Goal: Navigation & Orientation: Go to known website

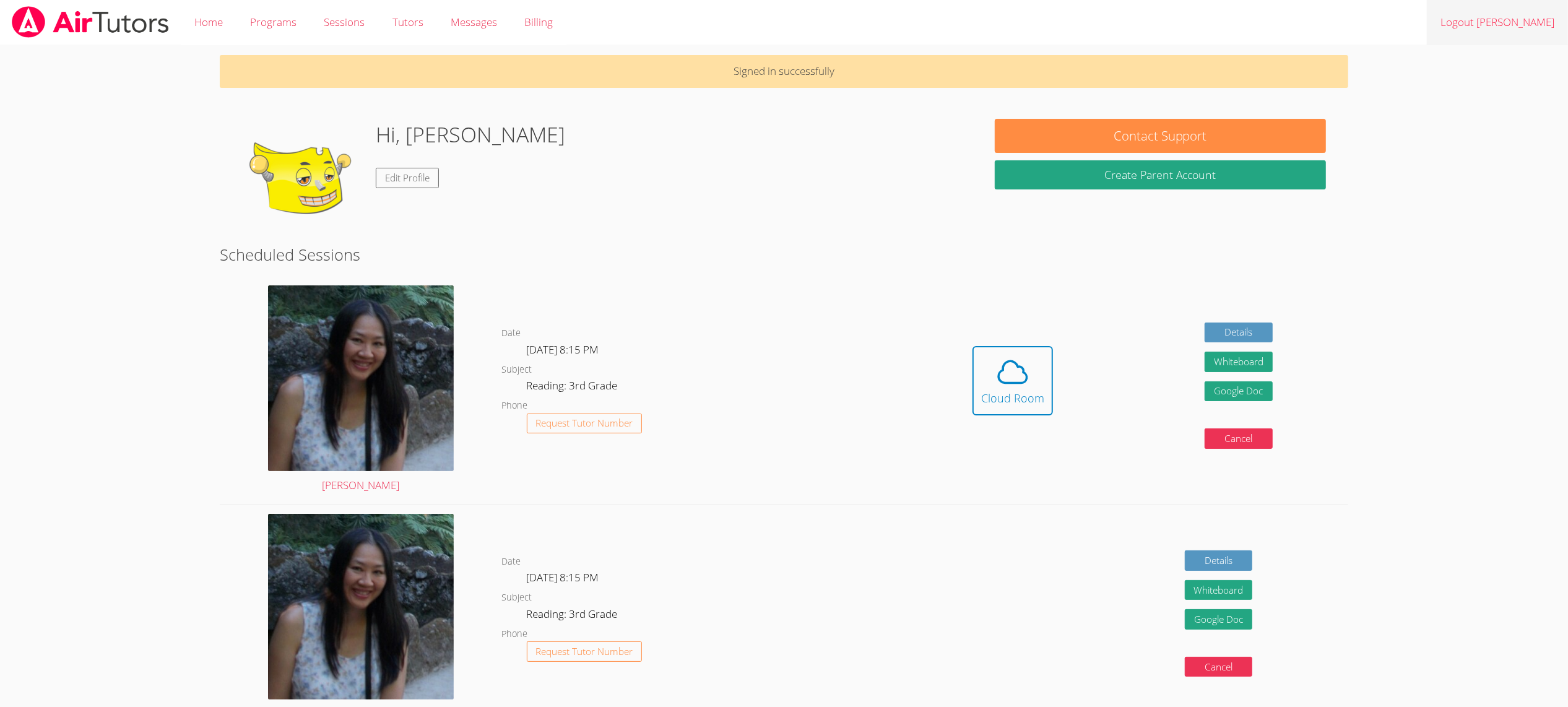
click at [1522, 21] on link "Logout Khang" at bounding box center [1497, 22] width 141 height 45
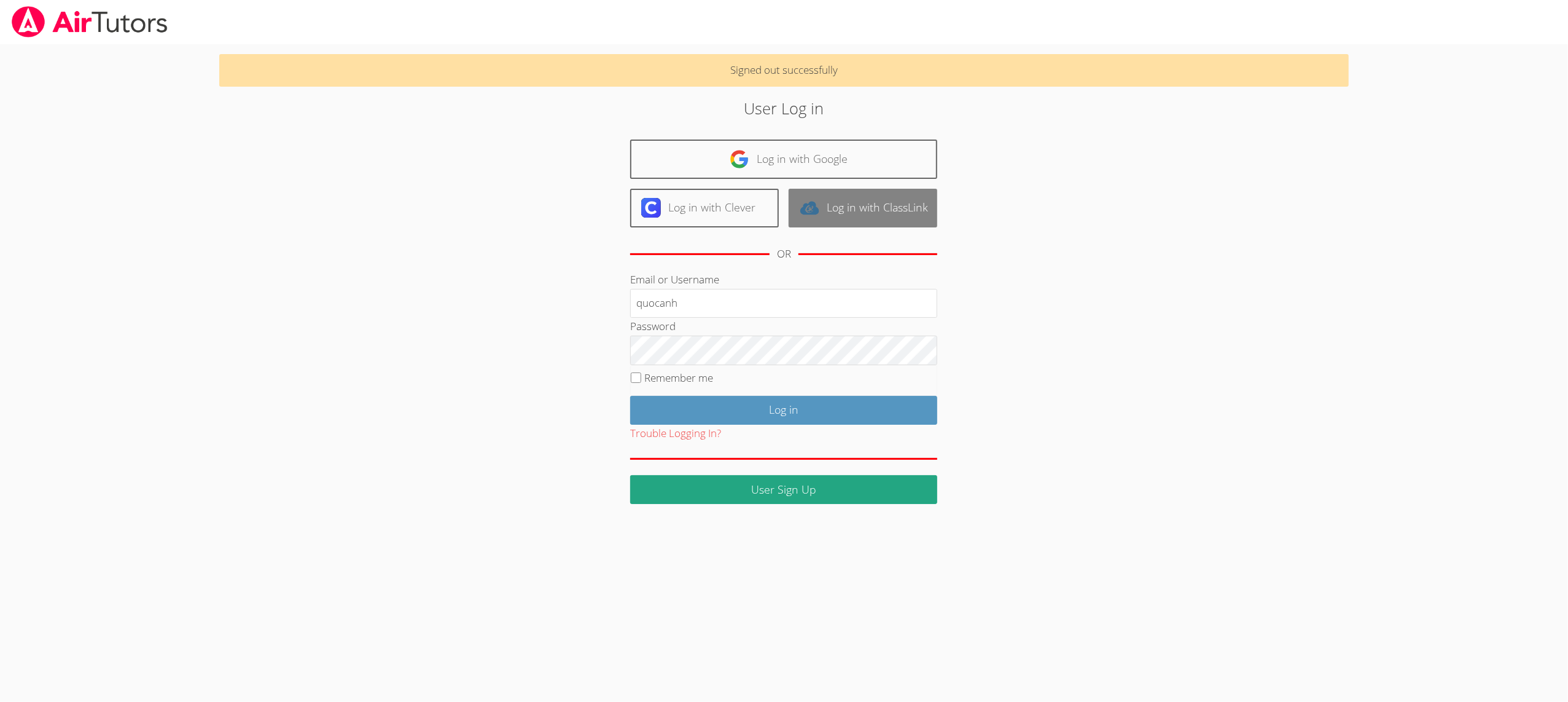
type input "quocanh"
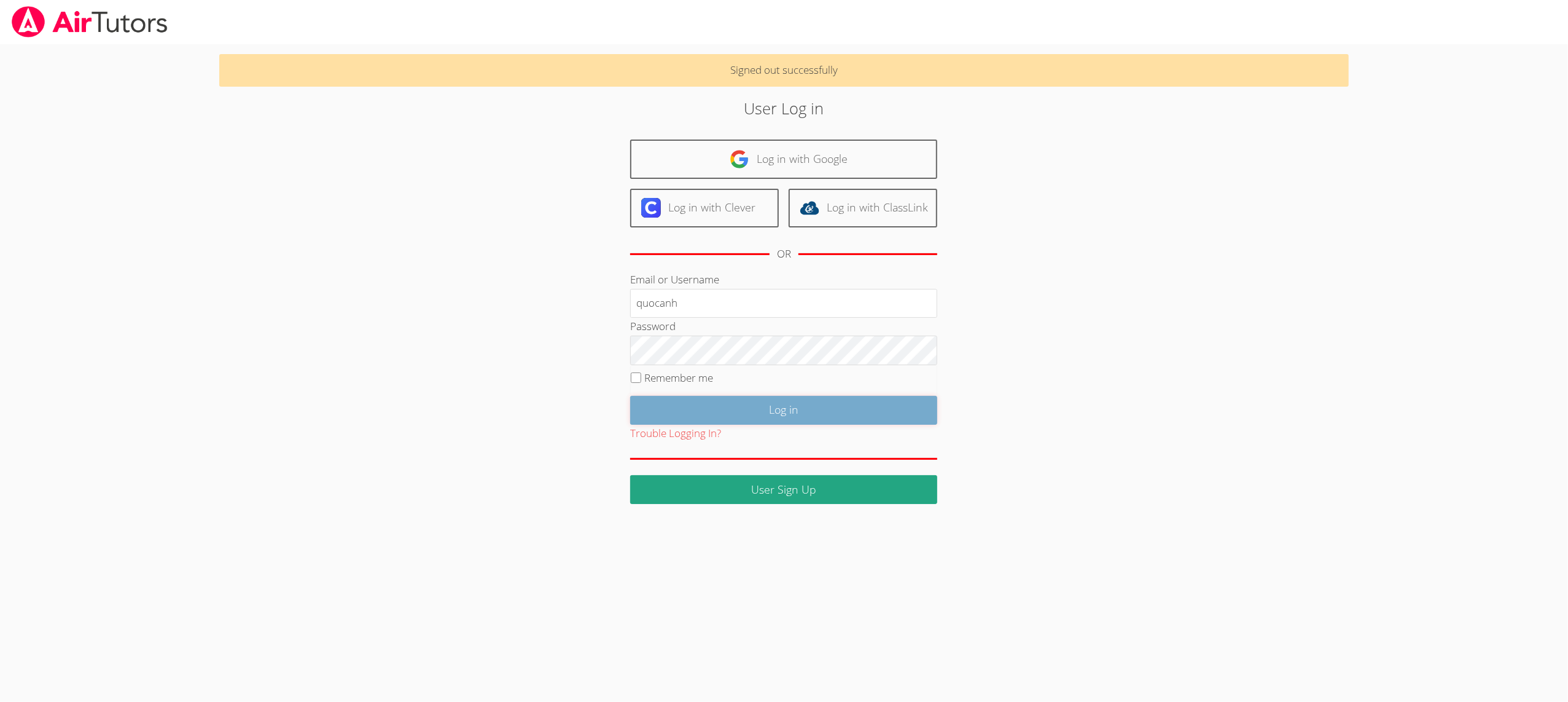
click at [672, 422] on input "Log in" at bounding box center [784, 410] width 307 height 29
